Goal: Task Accomplishment & Management: Manage account settings

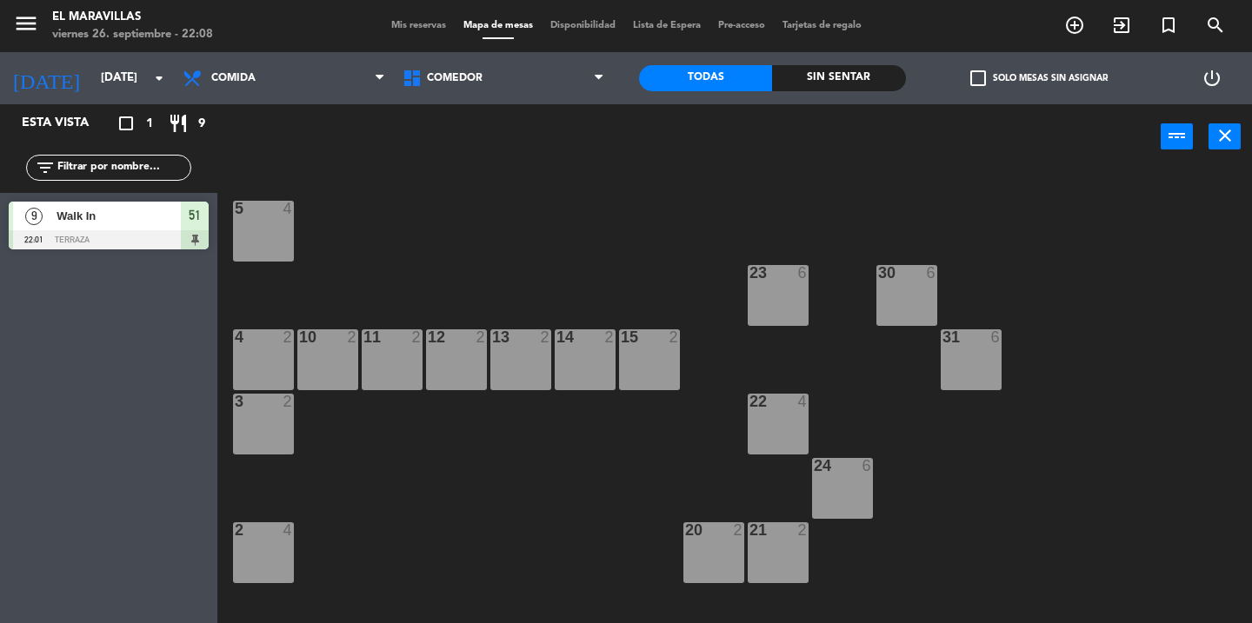
click at [429, 28] on span "Mis reservas" at bounding box center [418, 26] width 72 height 10
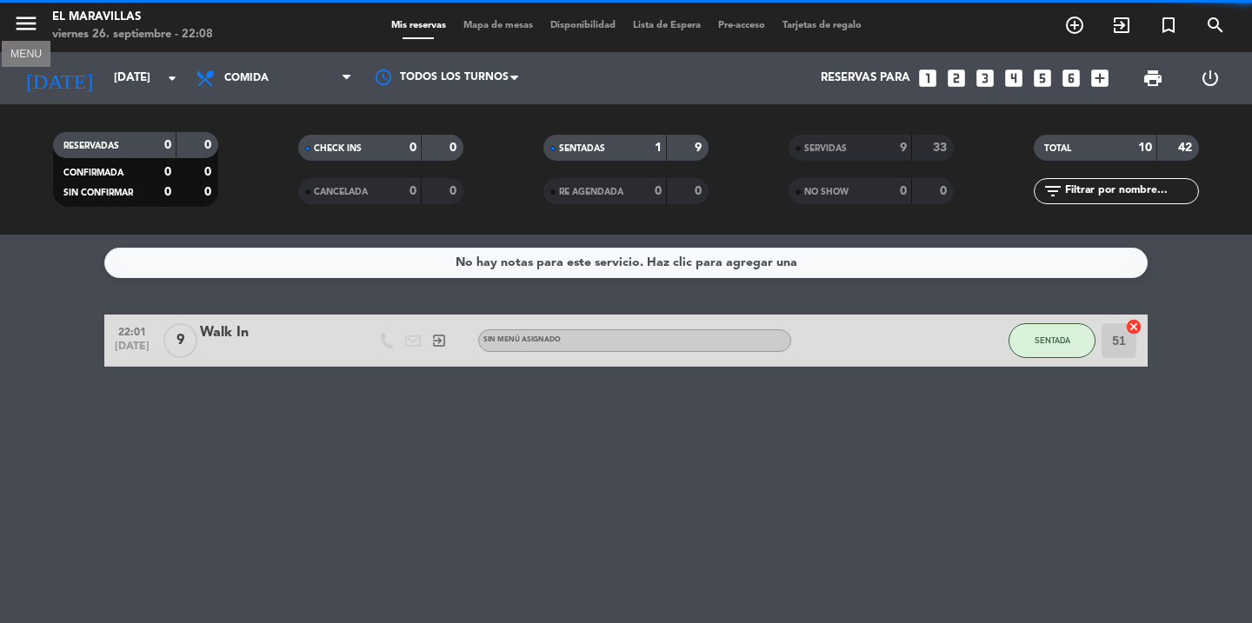
click at [30, 19] on icon "menu" at bounding box center [26, 23] width 26 height 26
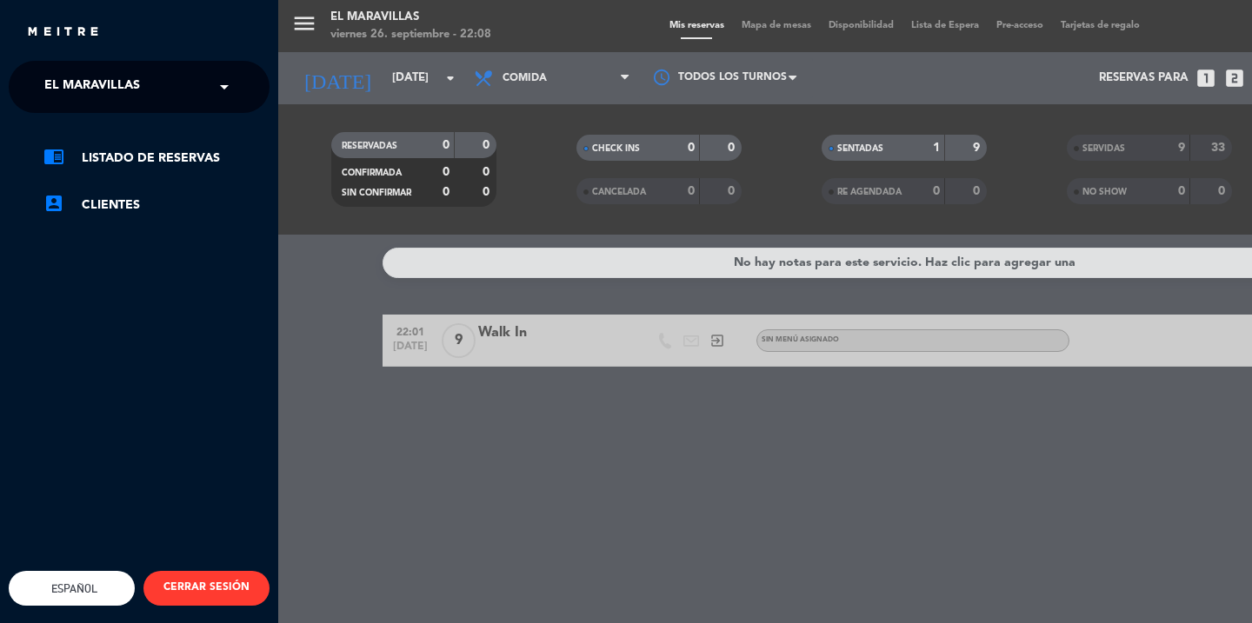
click at [207, 571] on button "CERRAR SESIÓN" at bounding box center [206, 588] width 126 height 35
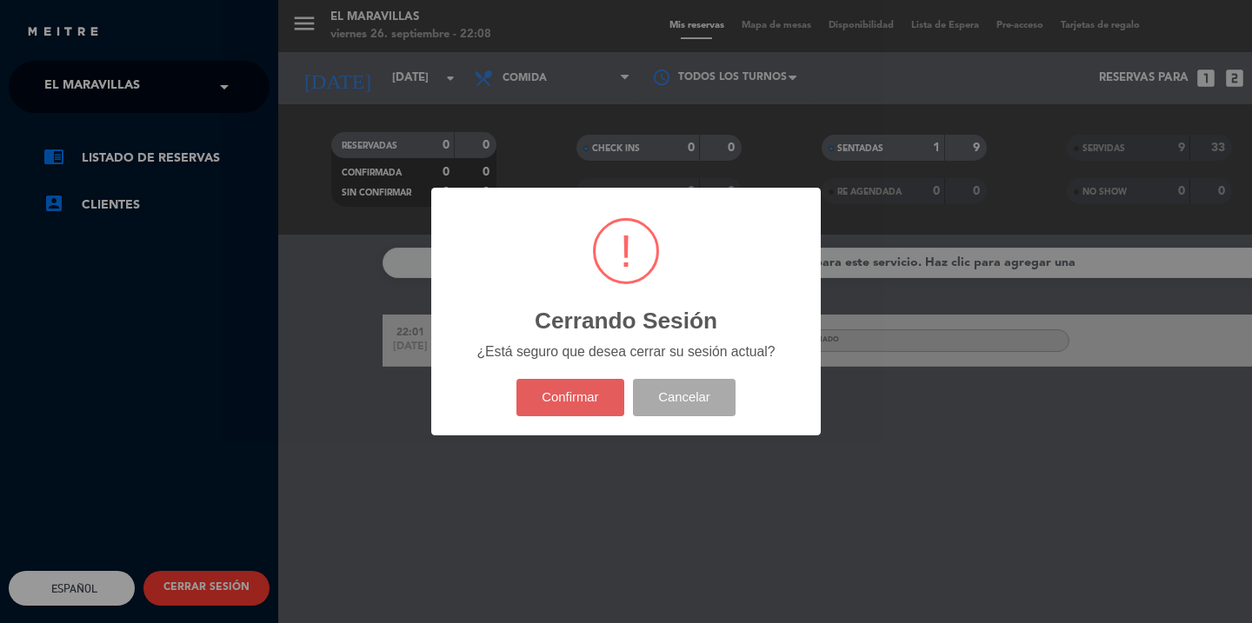
click at [536, 395] on button "Confirmar" at bounding box center [570, 397] width 109 height 37
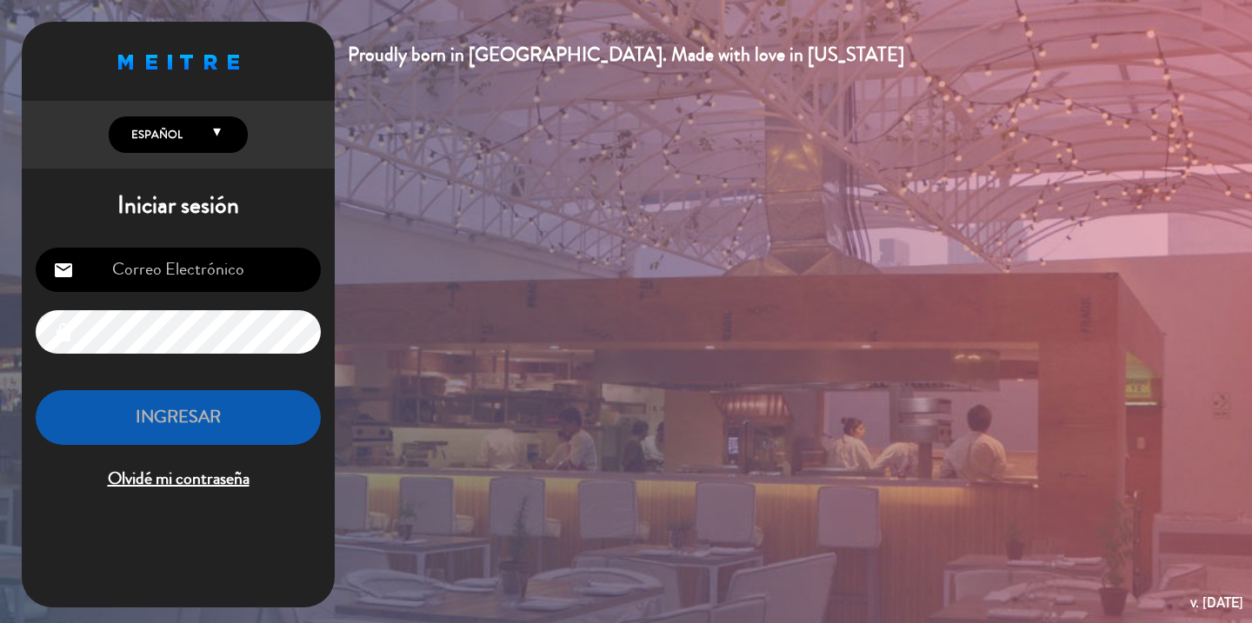
type input "[EMAIL_ADDRESS][DOMAIN_NAME]"
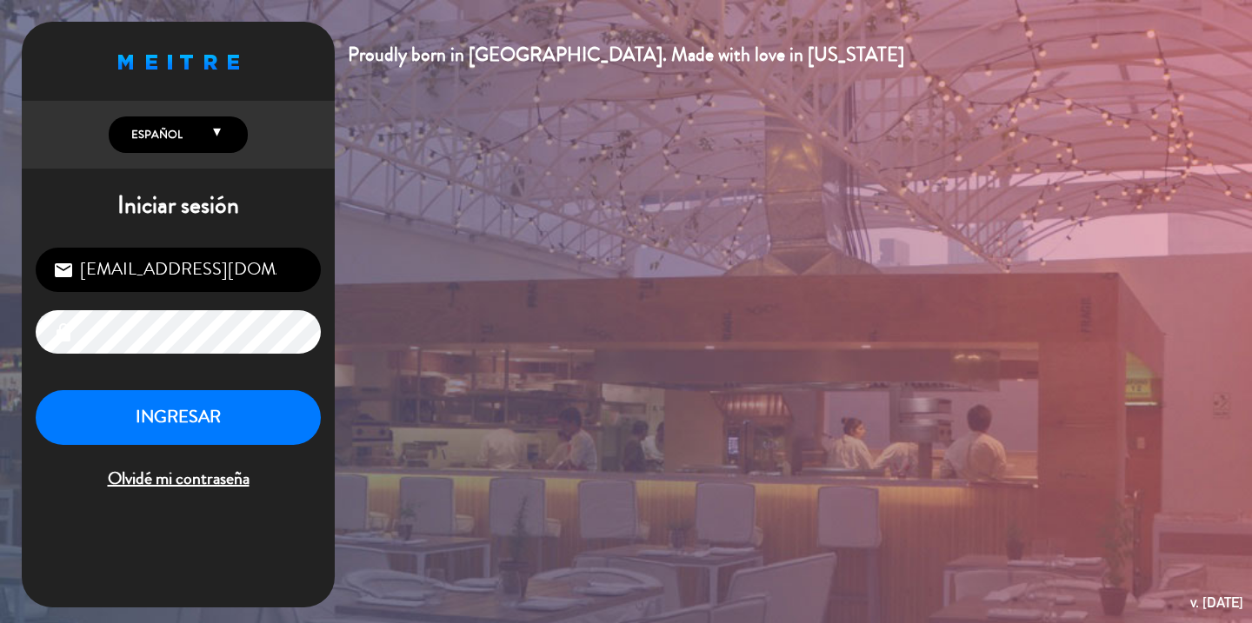
click at [229, 435] on button "INGRESAR" at bounding box center [178, 417] width 285 height 55
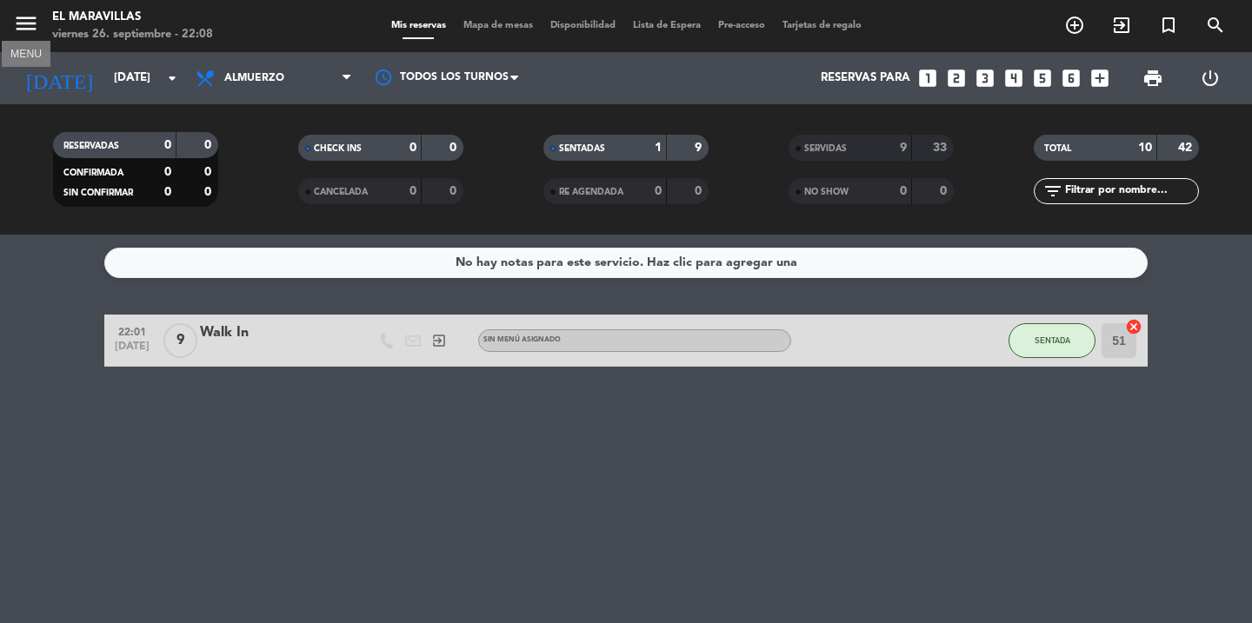
click at [31, 23] on icon "menu" at bounding box center [26, 23] width 26 height 26
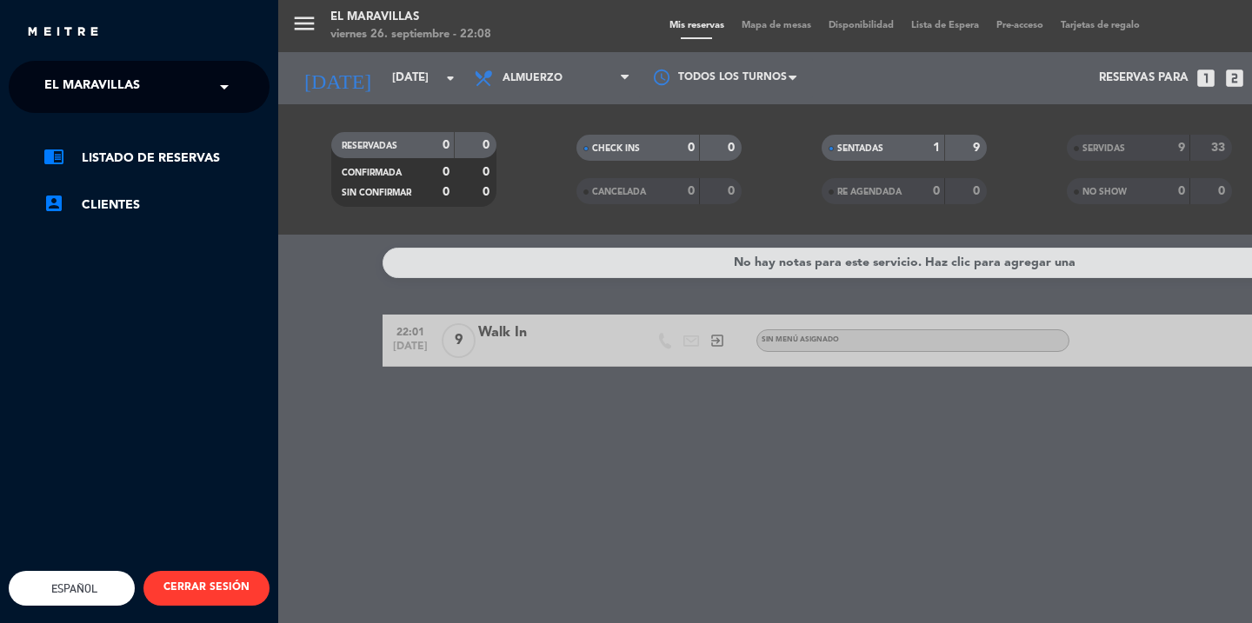
click at [218, 571] on button "CERRAR SESIÓN" at bounding box center [206, 588] width 126 height 35
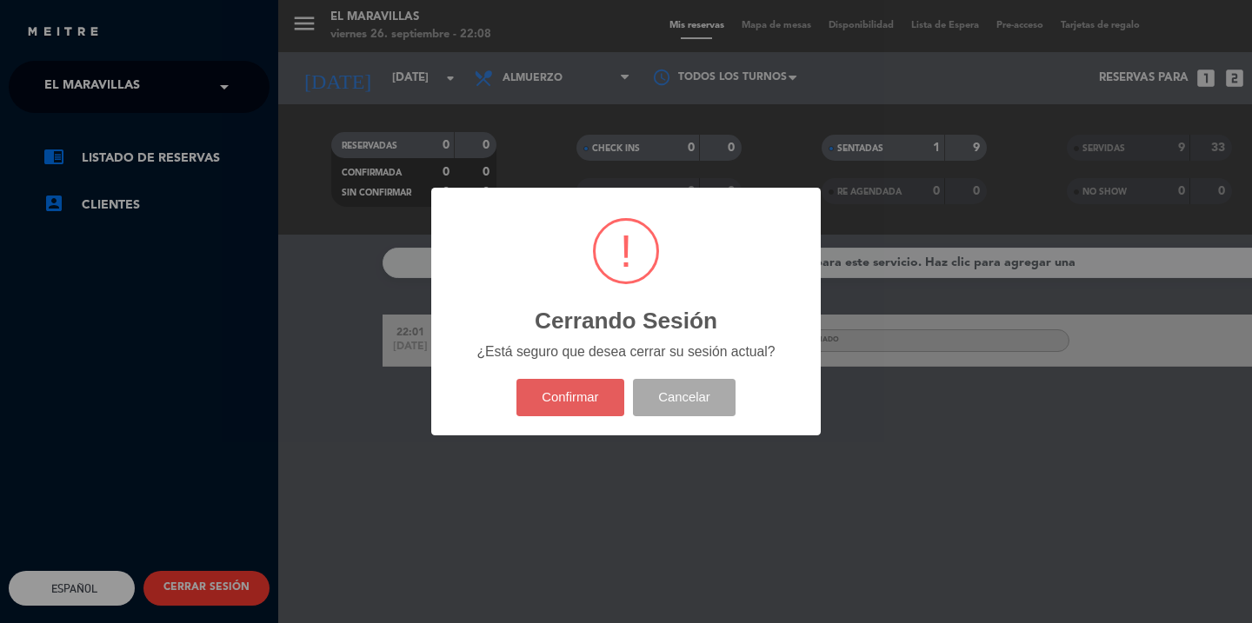
click at [552, 395] on button "Confirmar" at bounding box center [570, 397] width 109 height 37
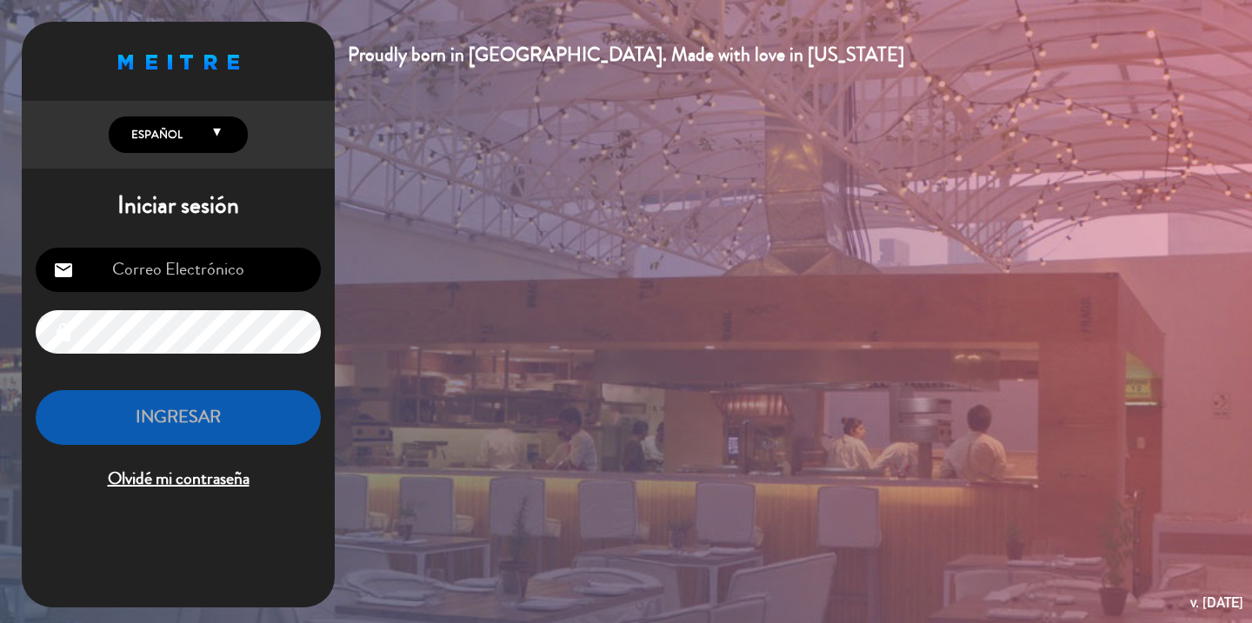
type input "j"
